Goal: Information Seeking & Learning: Learn about a topic

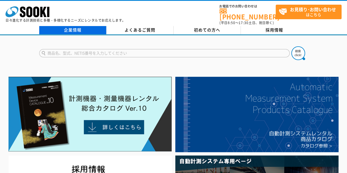
click at [74, 26] on link "企業情報" at bounding box center [72, 30] width 67 height 8
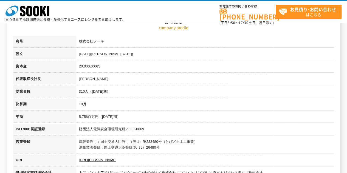
scroll to position [83, 0]
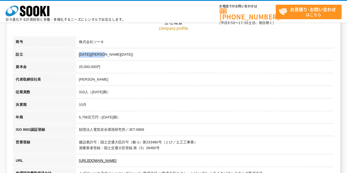
drag, startPoint x: 119, startPoint y: 55, endPoint x: 79, endPoint y: 52, distance: 40.1
click at [79, 52] on td "1989年4月(平成元年)" at bounding box center [205, 55] width 258 height 13
copy td "1989年4月(平成元年)"
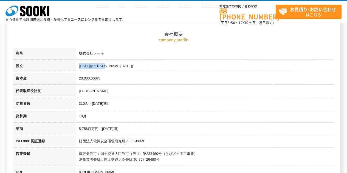
scroll to position [0, 0]
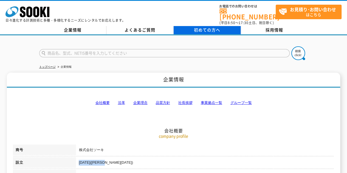
click at [201, 30] on link "初めての方へ" at bounding box center [207, 30] width 67 height 8
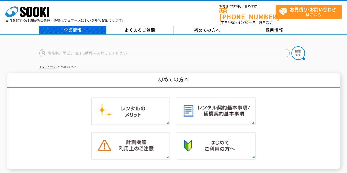
click at [74, 26] on link "企業情報" at bounding box center [72, 30] width 67 height 8
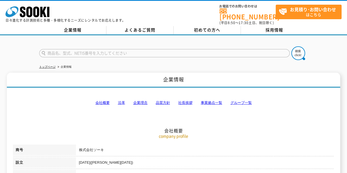
click at [38, 9] on icon at bounding box center [36, 12] width 6 height 11
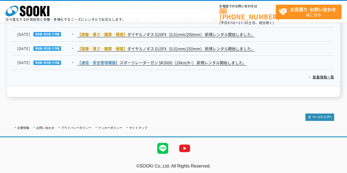
scroll to position [964, 0]
